Goal: Navigation & Orientation: Find specific page/section

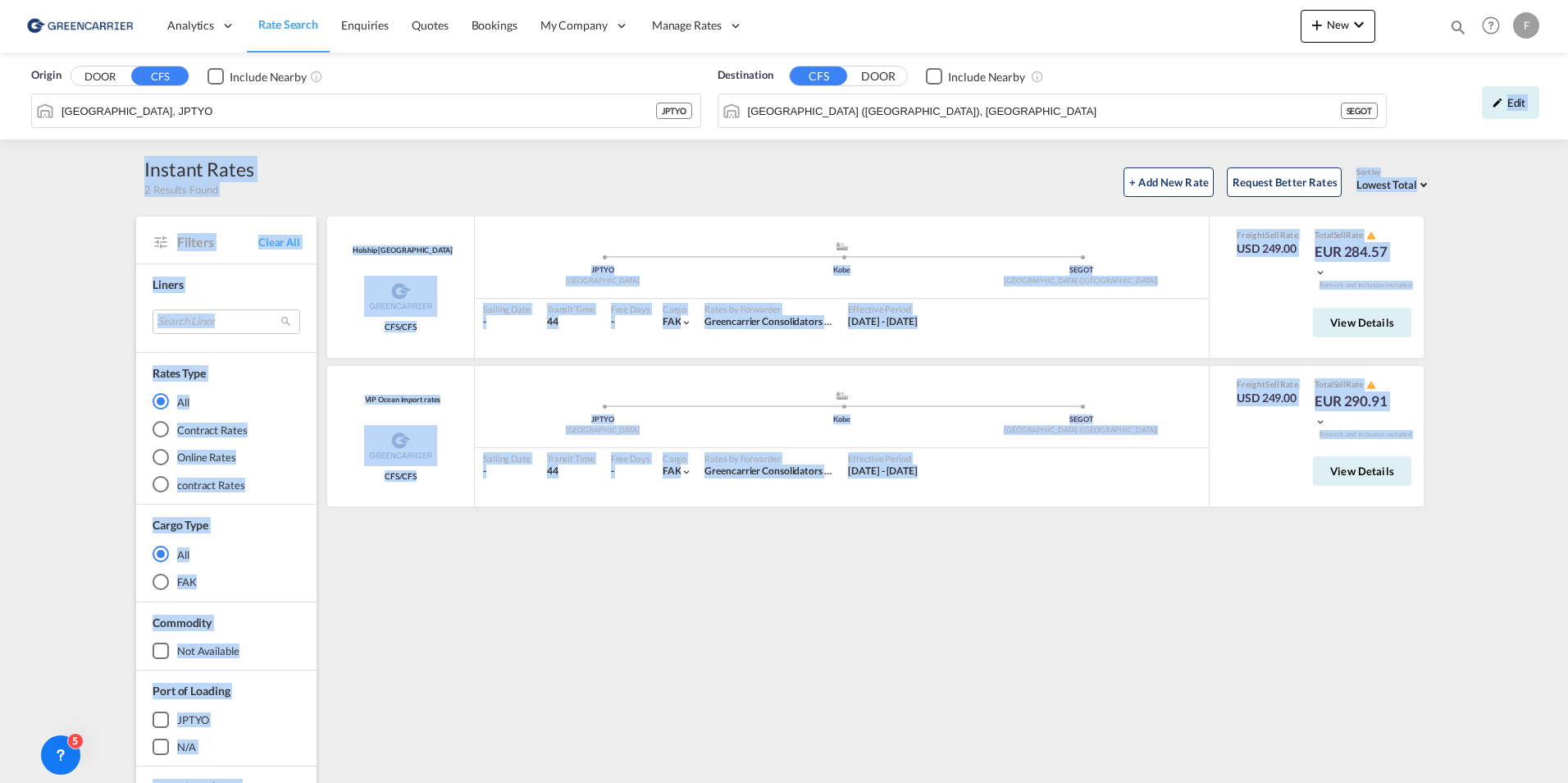
click at [1568, 100] on html "Analytics Reports Dashboard Rate Search Enquiries Quotes" at bounding box center [784, 391] width 1568 height 783
click at [1541, 95] on div "Edit" at bounding box center [1471, 103] width 152 height 48
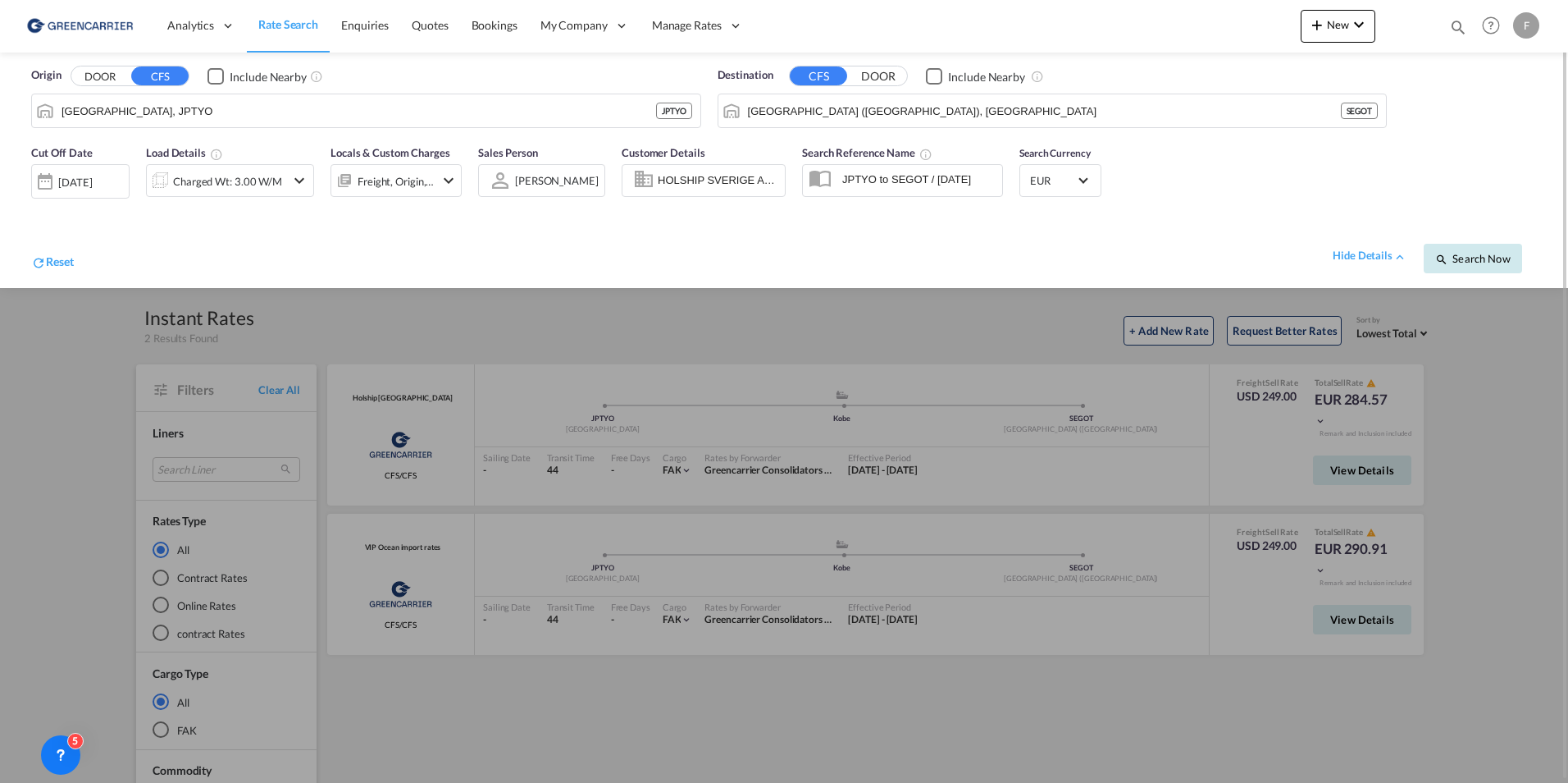
click at [1473, 266] on button "Search Now" at bounding box center [1473, 259] width 98 height 30
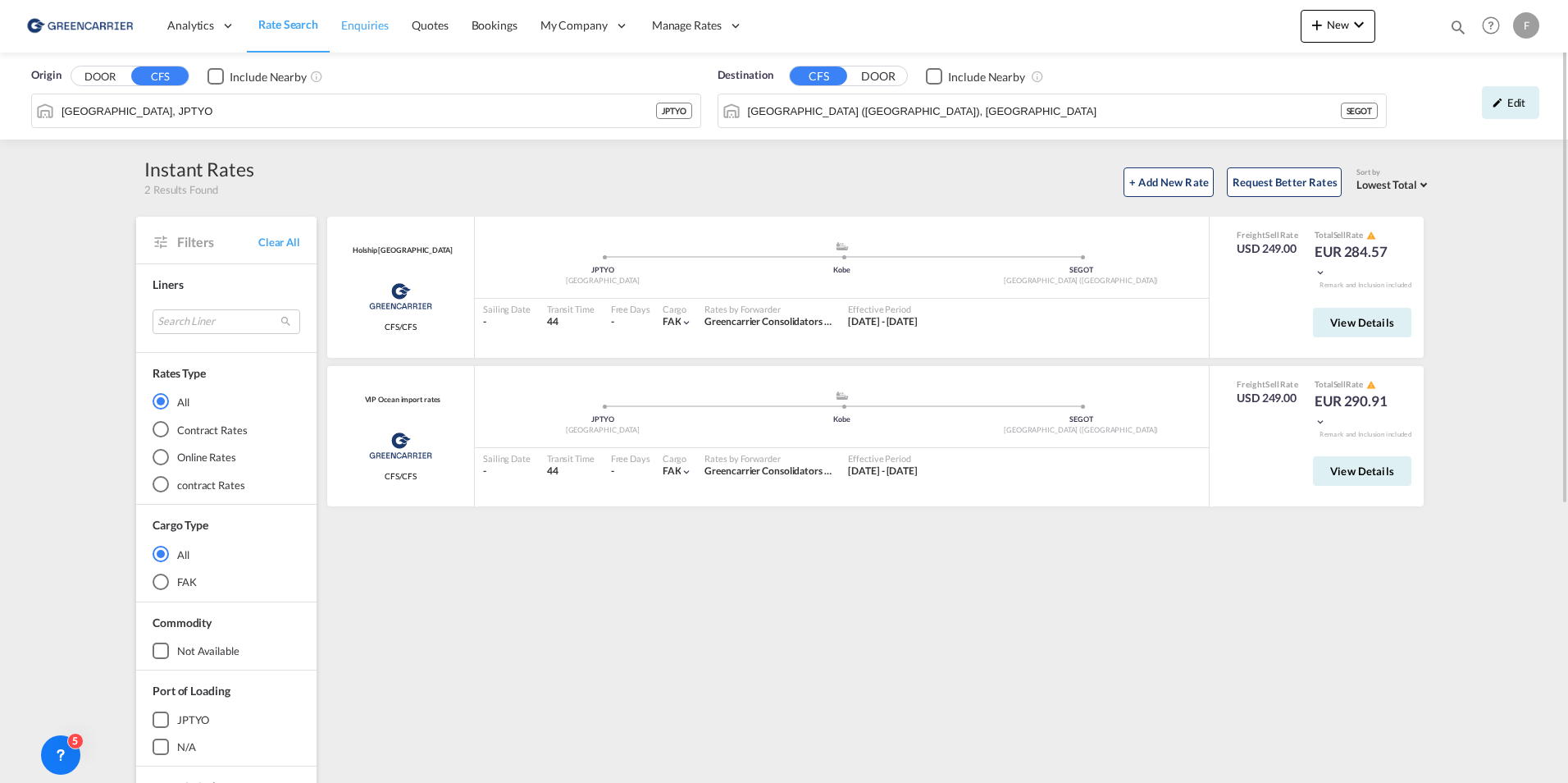
click at [374, 16] on link "Enquiries" at bounding box center [365, 25] width 70 height 53
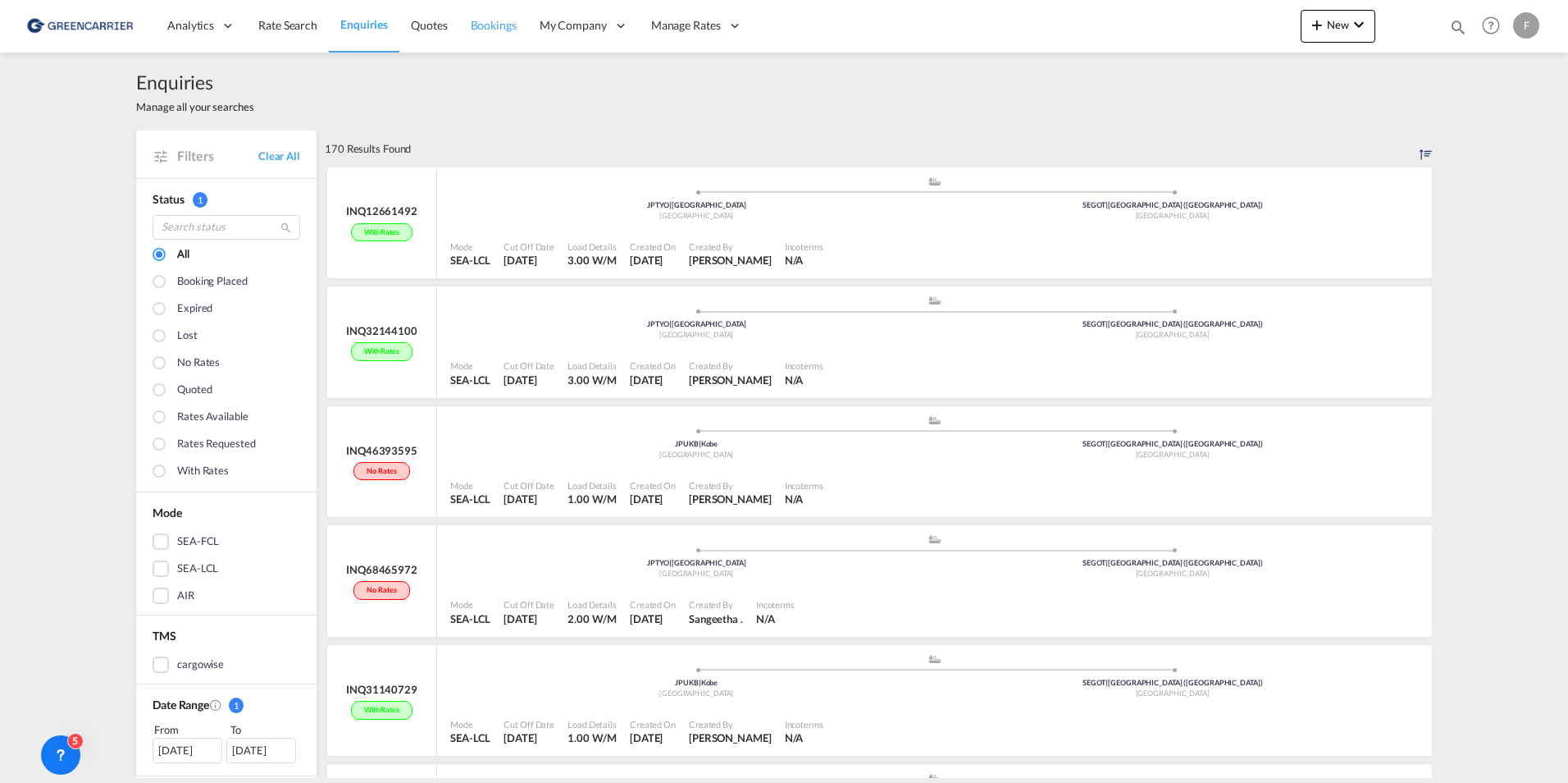
click at [518, 29] on link "Bookings" at bounding box center [494, 25] width 69 height 53
